Goal: Task Accomplishment & Management: Manage account settings

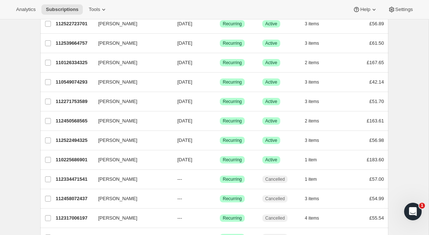
scroll to position [477, 0]
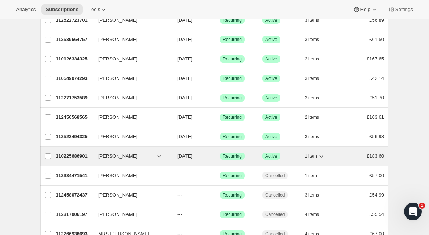
click at [111, 156] on span "[PERSON_NAME]" at bounding box center [117, 155] width 39 height 7
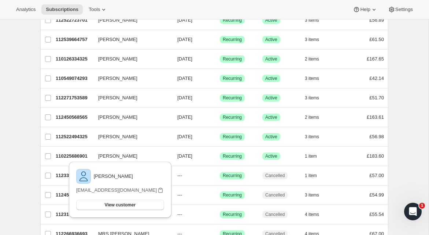
click at [30, 142] on div "Subscriptions. This page is ready Subscriptions Create subscription Bulk update…" at bounding box center [214, 78] width 429 height 1072
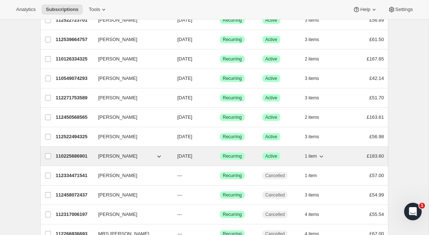
click at [78, 156] on p "110225686901" at bounding box center [74, 155] width 37 height 7
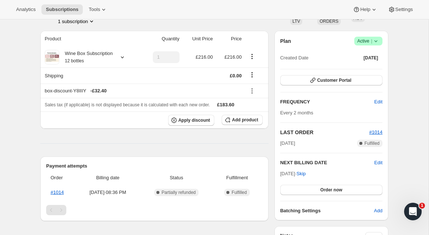
scroll to position [67, 0]
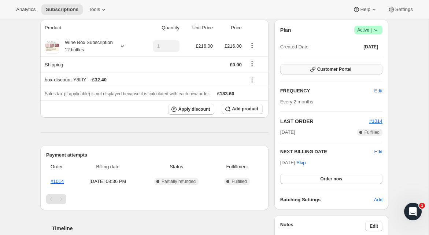
click at [330, 73] on button "Customer Portal" at bounding box center [331, 69] width 102 height 10
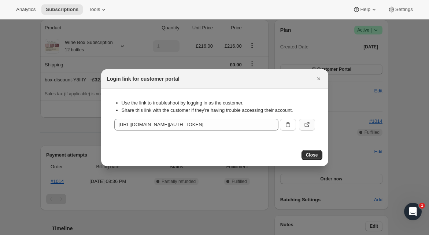
click at [305, 125] on icon ":rbv:" at bounding box center [306, 124] width 7 height 7
click at [310, 152] on span "Close" at bounding box center [312, 155] width 12 height 6
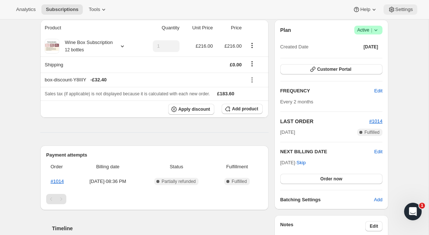
click at [395, 9] on span "Settings" at bounding box center [404, 10] width 18 height 6
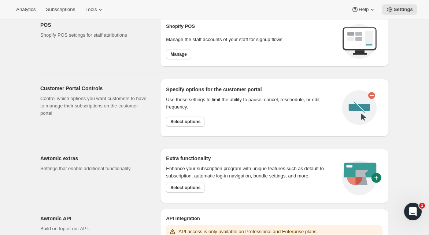
scroll to position [310, 0]
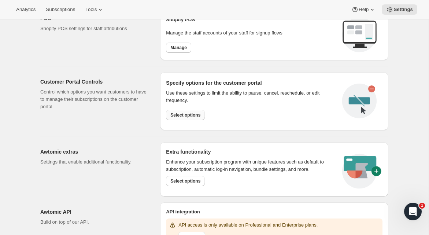
click at [182, 112] on span "Select options" at bounding box center [185, 115] width 30 height 6
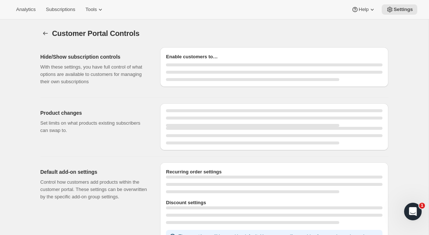
select select "INTERVAL"
select select "MONTH"
